Goal: Task Accomplishment & Management: Use online tool/utility

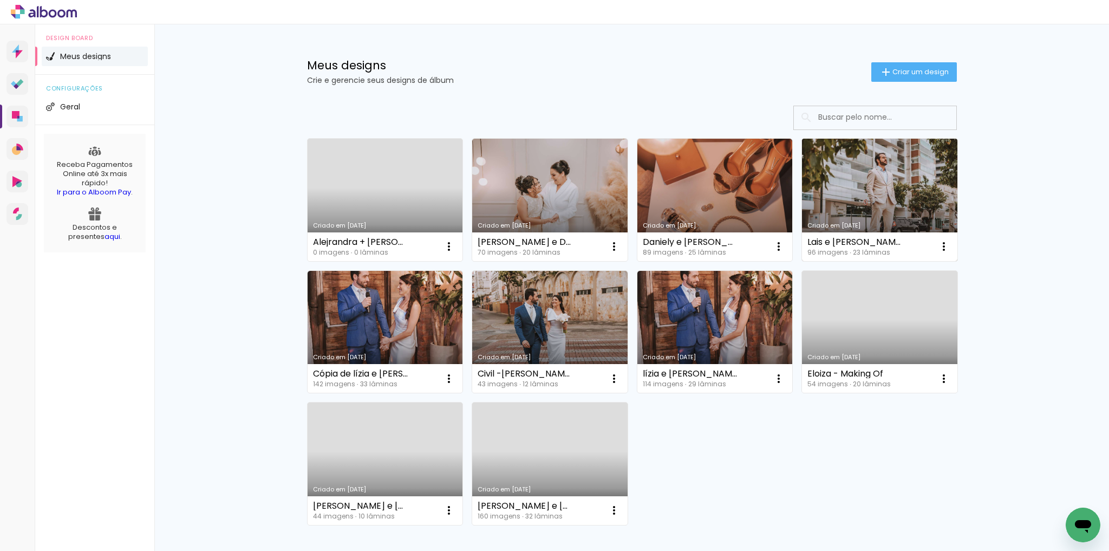
click at [885, 197] on link "Criado em [DATE]" at bounding box center [879, 200] width 155 height 122
click at [0, 0] on neon-animated-pages "Confirmar Cancelar" at bounding box center [0, 0] width 0 height 0
